Goal: Transaction & Acquisition: Obtain resource

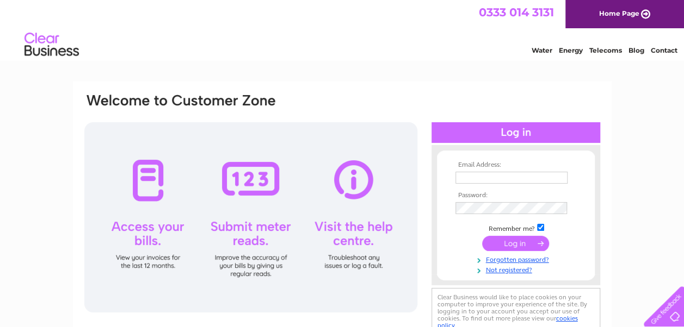
type input "[PERSON_NAME][EMAIL_ADDRESS][PERSON_NAME][DOMAIN_NAME]"
click at [520, 240] on input "submit" at bounding box center [515, 243] width 67 height 15
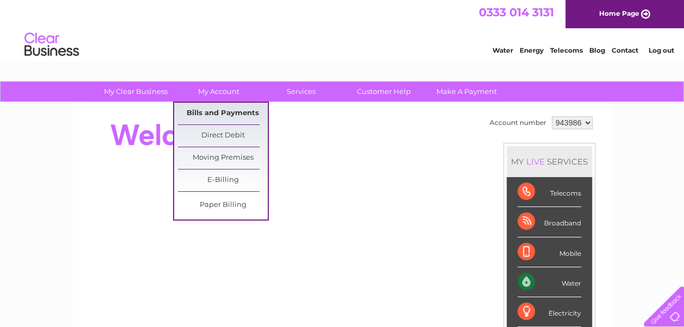
click at [210, 110] on link "Bills and Payments" at bounding box center [223, 114] width 90 height 22
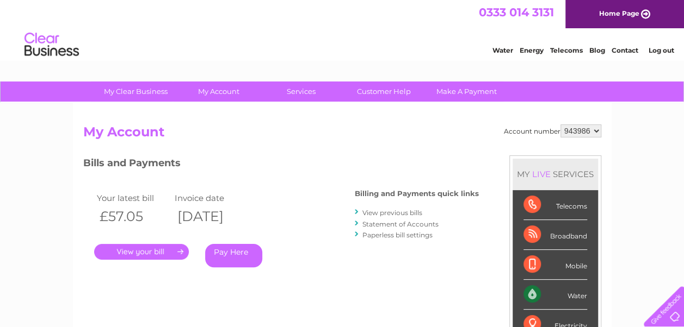
click at [157, 253] on link "." at bounding box center [141, 252] width 95 height 16
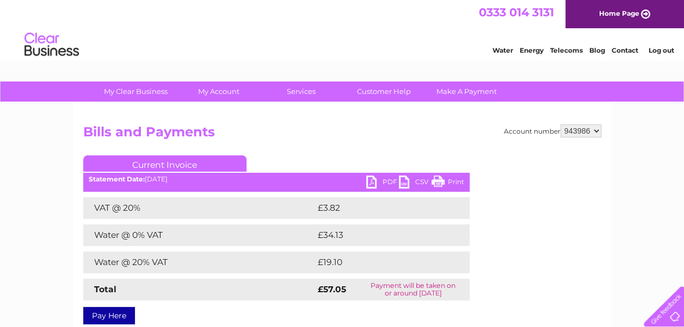
click at [372, 183] on link "PDF" at bounding box center [382, 184] width 33 height 16
